Goal: Information Seeking & Learning: Find specific fact

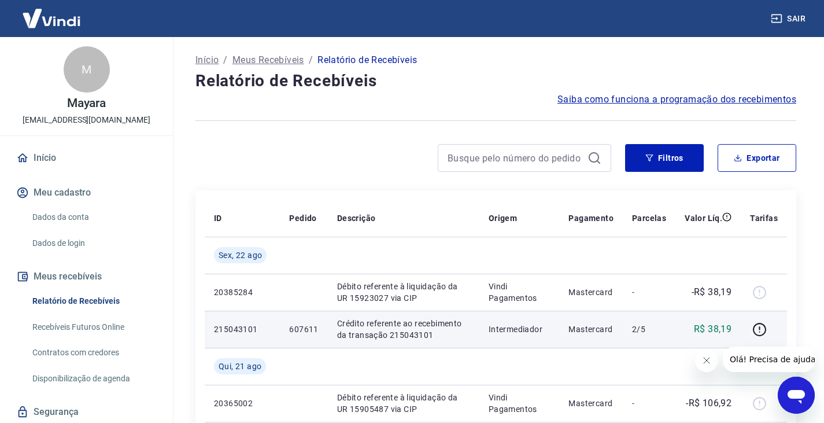
scroll to position [116, 0]
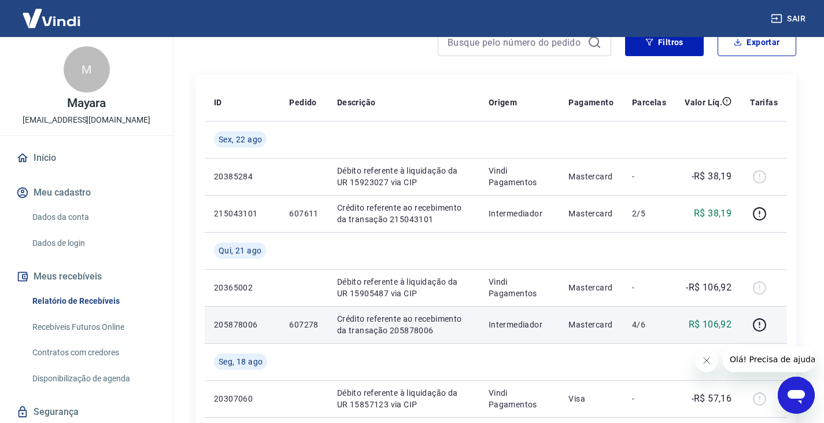
click at [297, 322] on p "607278" at bounding box center [303, 325] width 29 height 12
copy p "607278"
